Goal: Navigation & Orientation: Find specific page/section

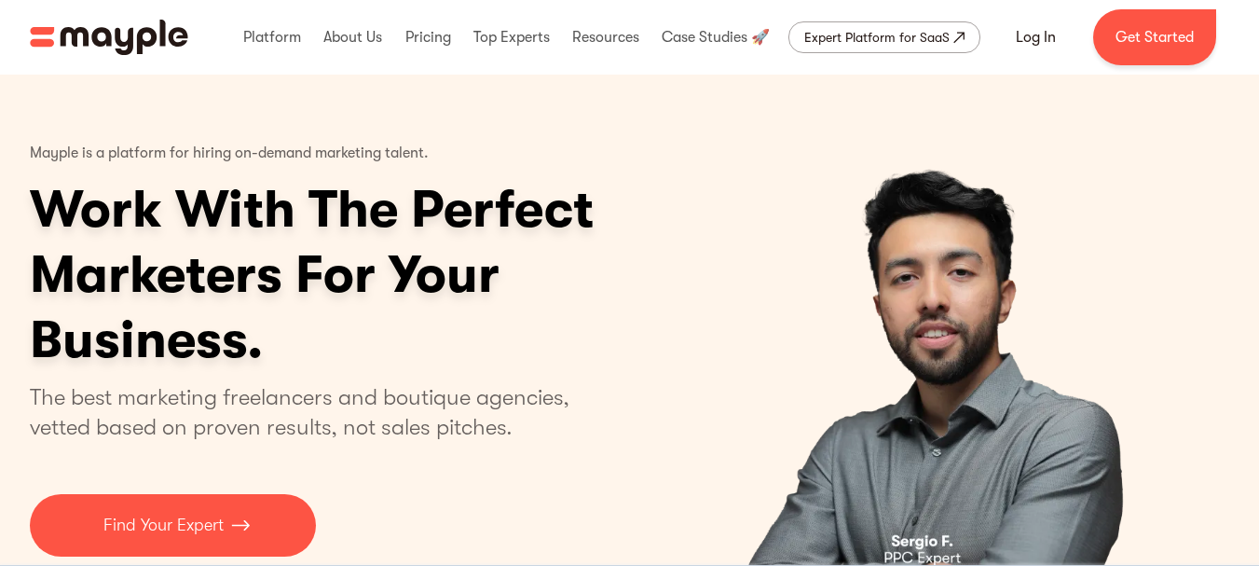
click at [173, 28] on img "home" at bounding box center [109, 37] width 158 height 35
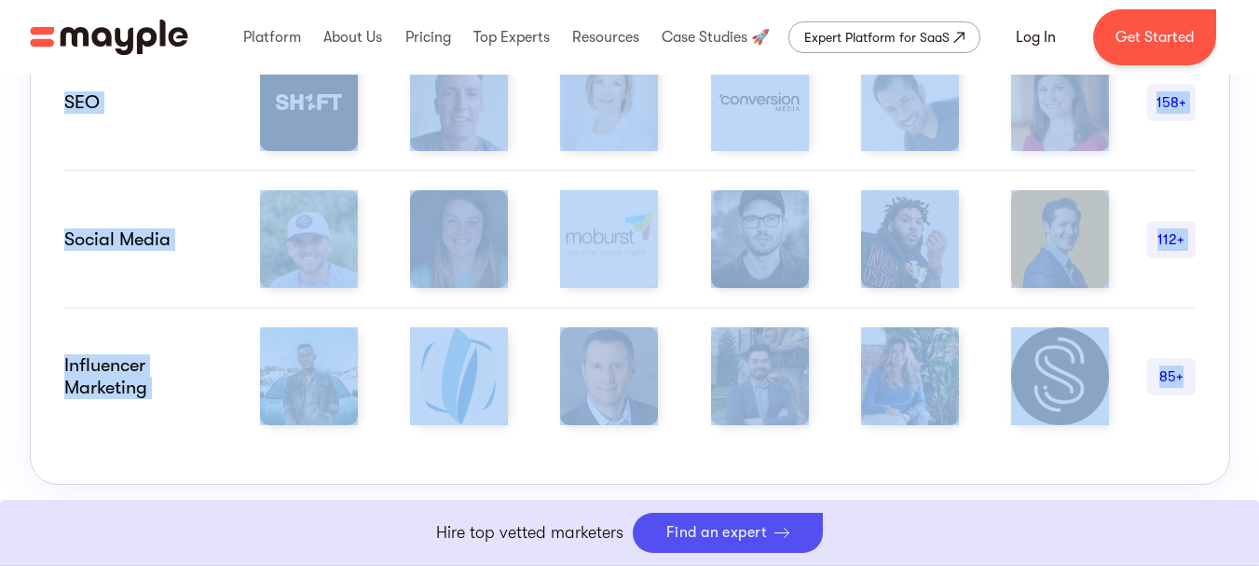
scroll to position [1542, 0]
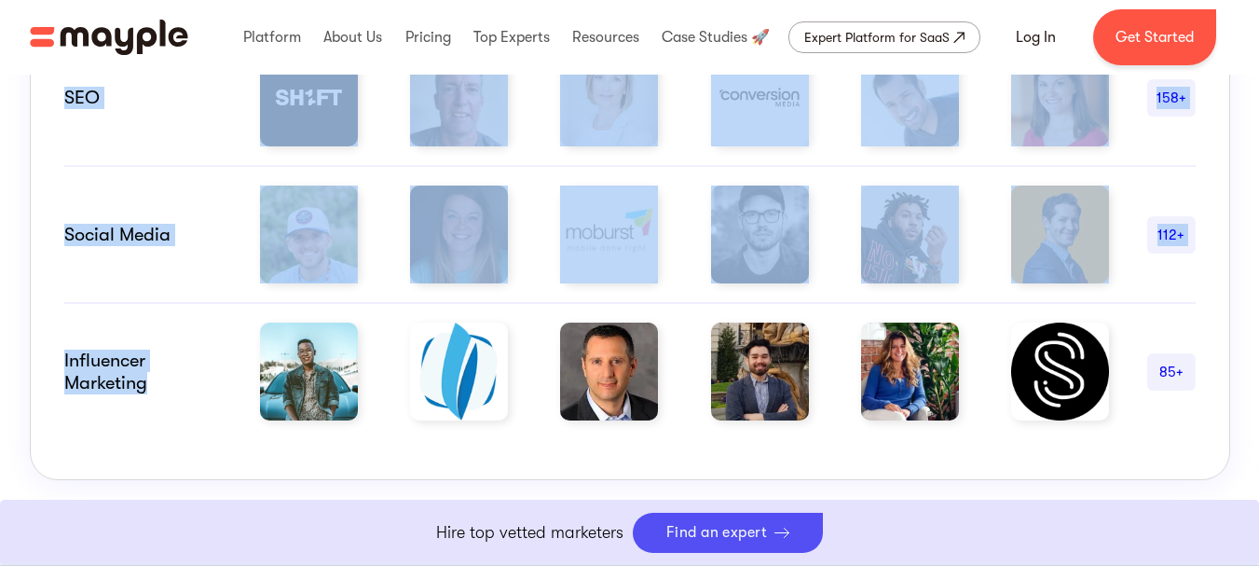
drag, startPoint x: 52, startPoint y: 240, endPoint x: 164, endPoint y: 438, distance: 227.0
copy div "Paid advertising 242+ email marketing 180+ CRO 103+ SEO 158+ Social Media 112+ …"
